Goal: Task Accomplishment & Management: Manage account settings

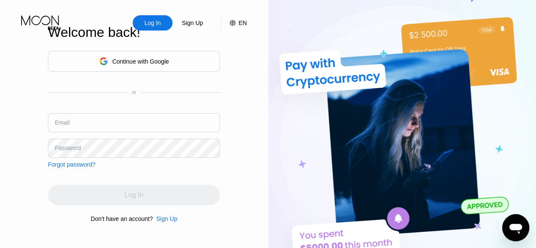
type input "[DOMAIN_NAME][EMAIL_ADDRESS][DOMAIN_NAME]"
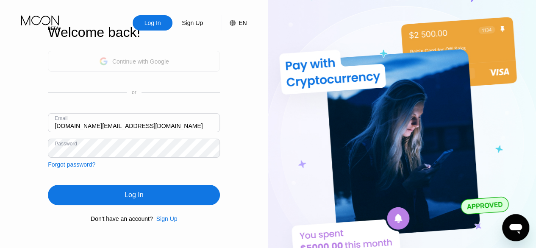
click at [180, 61] on div "Continue with Google" at bounding box center [134, 61] width 172 height 21
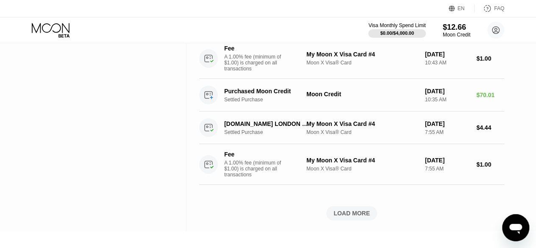
scroll to position [466, 0]
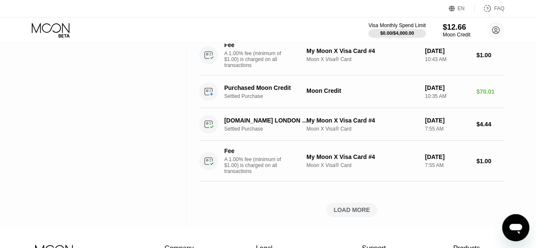
click at [354, 214] on div "LOAD MORE" at bounding box center [351, 210] width 36 height 8
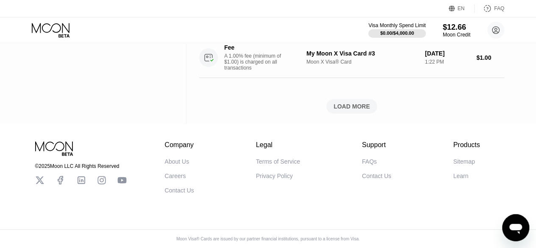
scroll to position [1356, 0]
click at [349, 110] on div "LOAD MORE" at bounding box center [351, 107] width 36 height 8
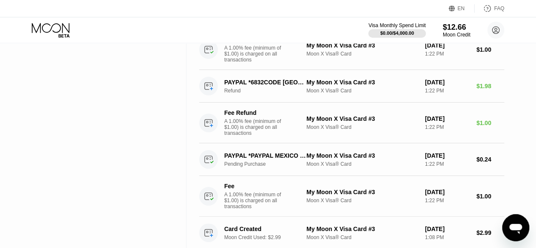
scroll to position [1335, 0]
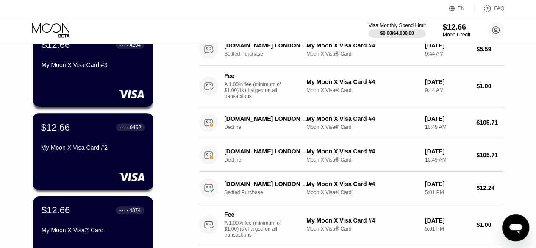
scroll to position [169, 0]
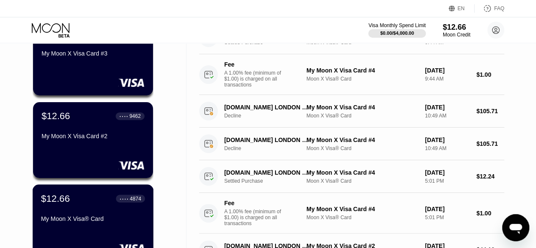
click at [133, 200] on div "4874" at bounding box center [135, 198] width 11 height 6
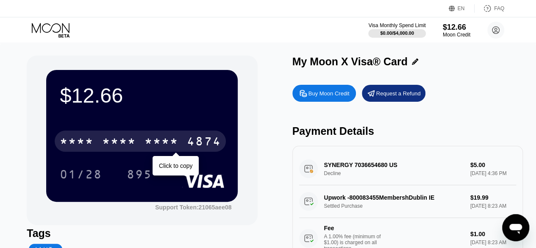
click at [206, 144] on div "4874" at bounding box center [204, 143] width 34 height 14
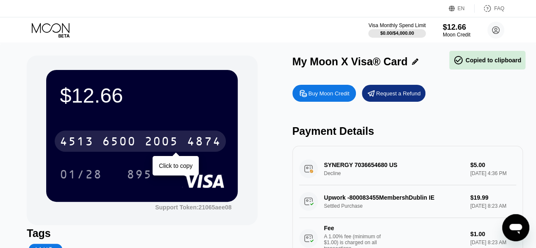
click at [183, 144] on div "[CREDIT_CARD_NUMBER]" at bounding box center [140, 140] width 171 height 21
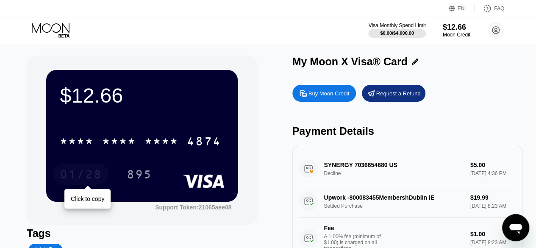
drag, startPoint x: 101, startPoint y: 173, endPoint x: 78, endPoint y: 184, distance: 25.6
click at [64, 173] on div "01/28" at bounding box center [81, 176] width 42 height 14
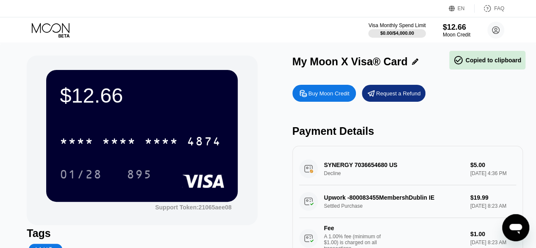
click at [84, 199] on div "$12.66 * * * * * * * * * * * * 4874 01/28 895" at bounding box center [141, 135] width 191 height 131
